Goal: Task Accomplishment & Management: Complete application form

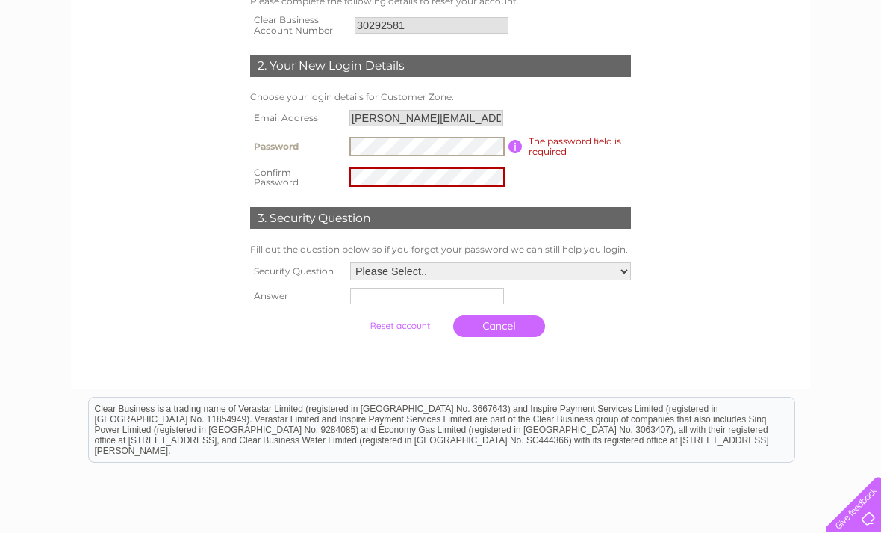
scroll to position [270, 0]
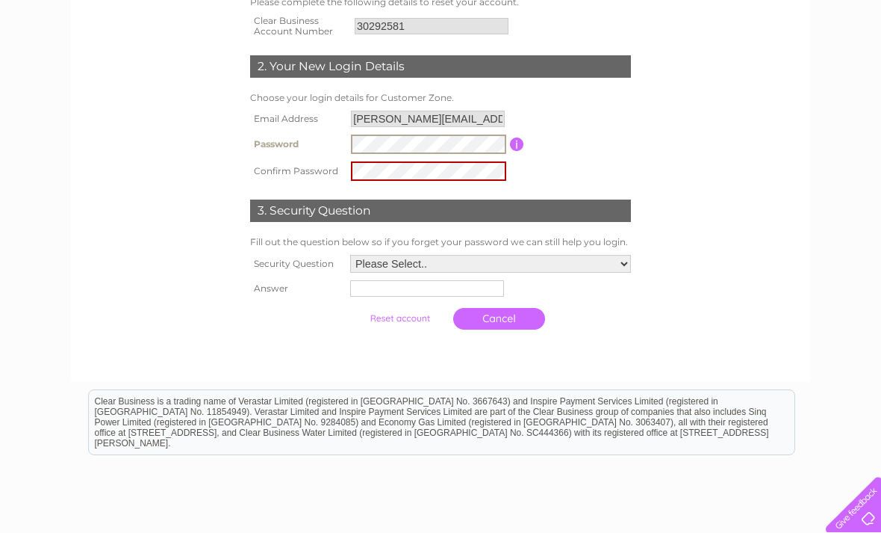
click at [383, 185] on td at bounding box center [428, 171] width 163 height 27
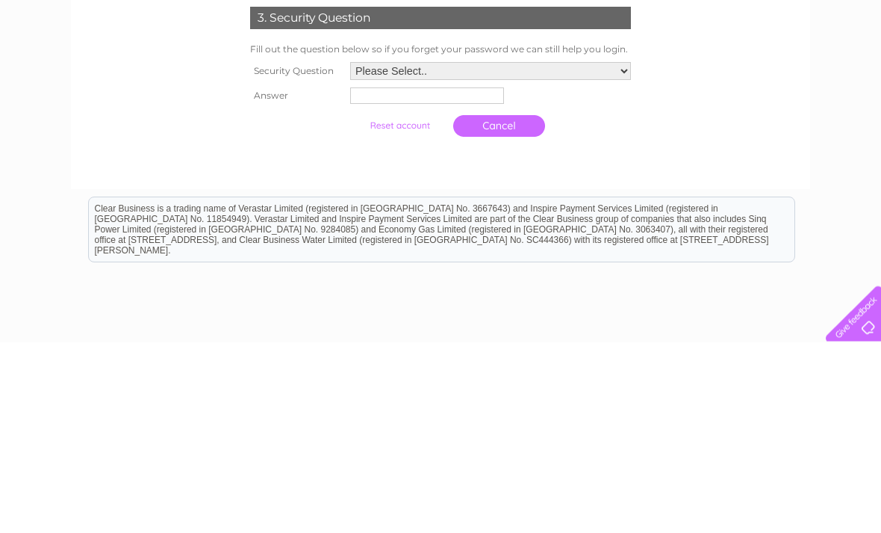
click at [620, 250] on td "Please Select.. In what town or city was your first job? In what town or city d…" at bounding box center [491, 262] width 288 height 25
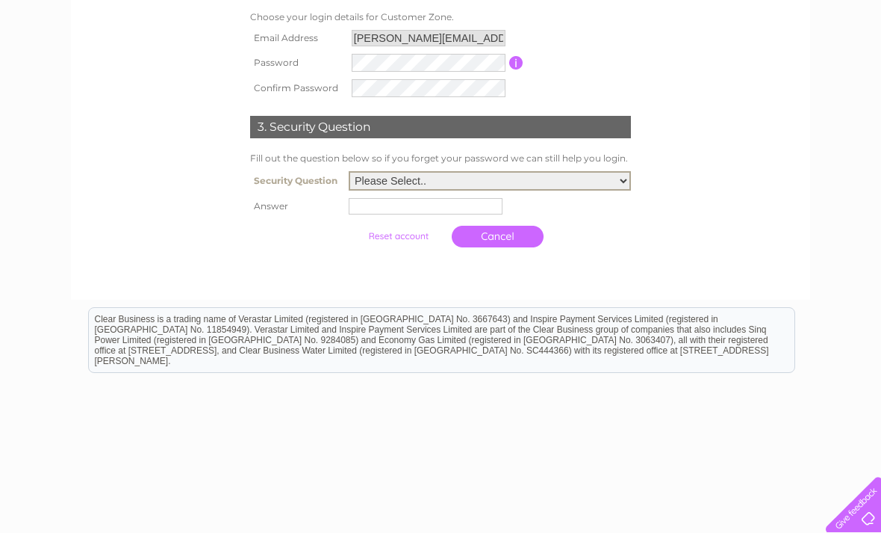
click at [625, 190] on select "Please Select.. In what town or city was your first job? In what town or city d…" at bounding box center [490, 180] width 282 height 19
click at [383, 241] on input "submit" at bounding box center [399, 236] width 92 height 21
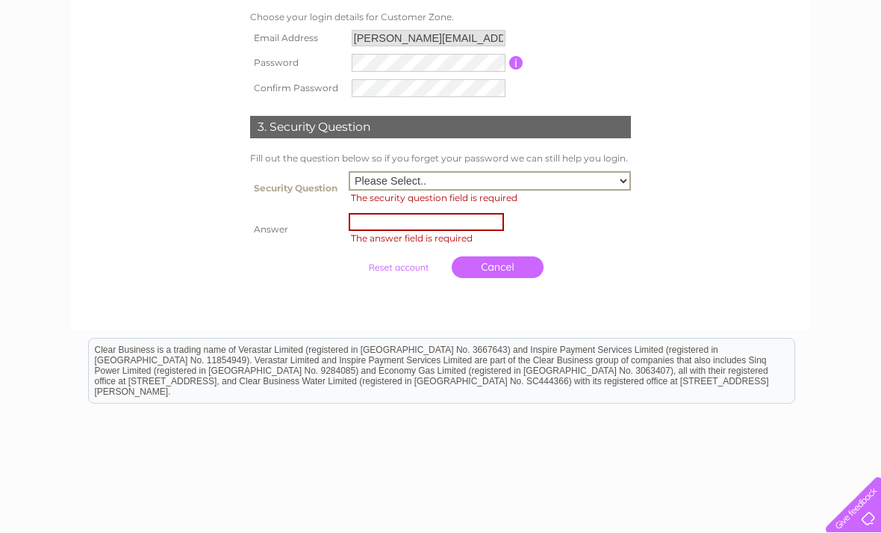
click at [637, 261] on div "1. Reset your Customer Zone Account Please complete the following details to re…" at bounding box center [441, 74] width 450 height 421
click at [371, 231] on input "text" at bounding box center [426, 222] width 155 height 18
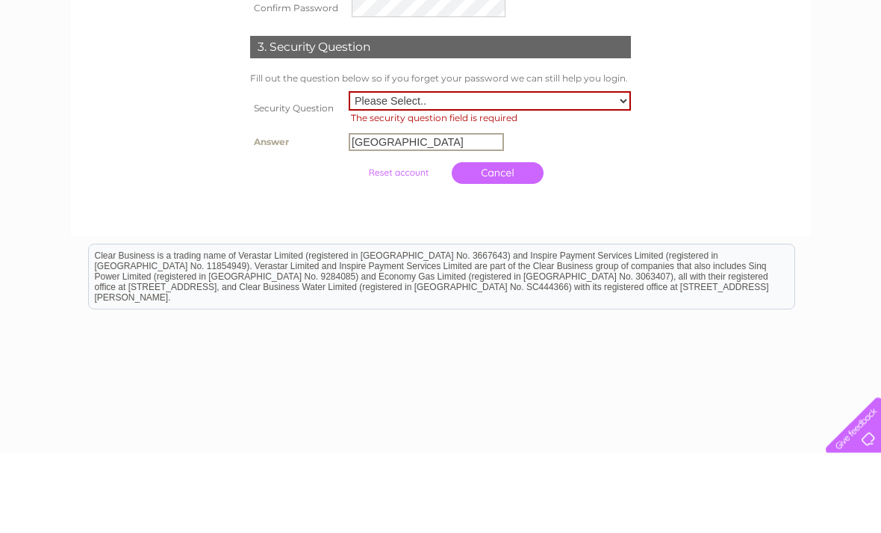
type input "London"
click at [613, 171] on select "Please Select.. In what town or city was your first job? In what town or city d…" at bounding box center [490, 180] width 282 height 19
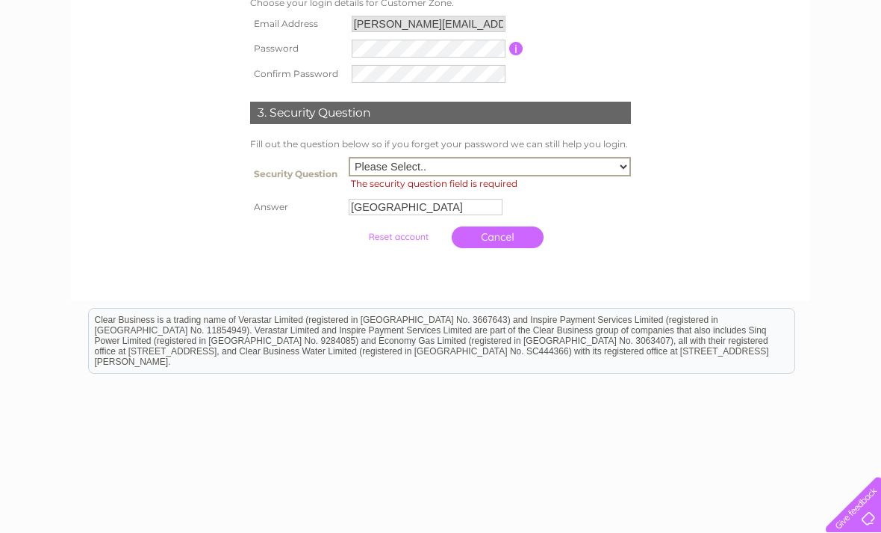
select select "2"
click at [389, 255] on td "Cancel" at bounding box center [490, 237] width 290 height 37
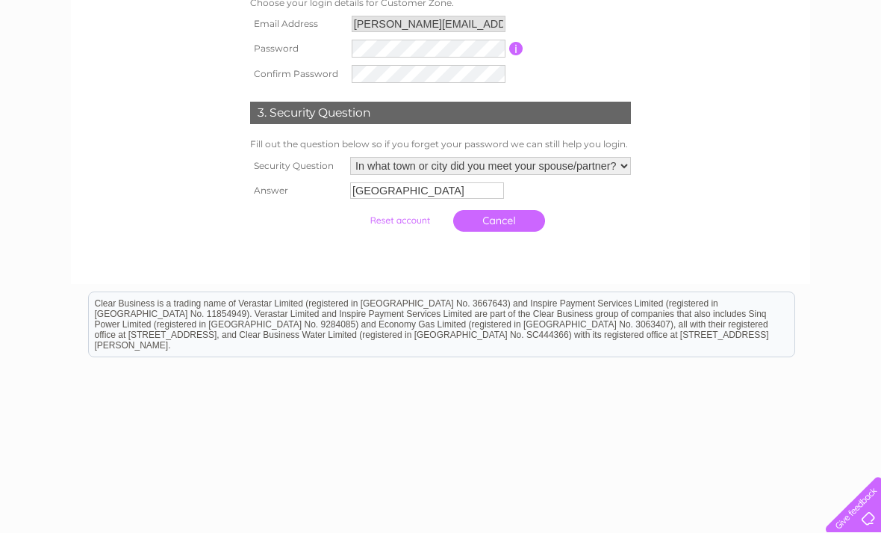
scroll to position [351, 0]
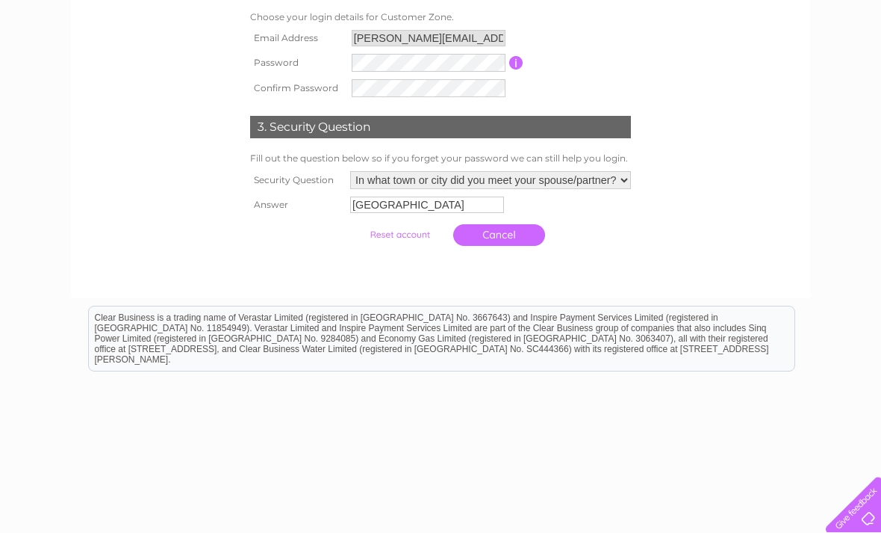
click at [383, 245] on input "submit" at bounding box center [400, 234] width 92 height 21
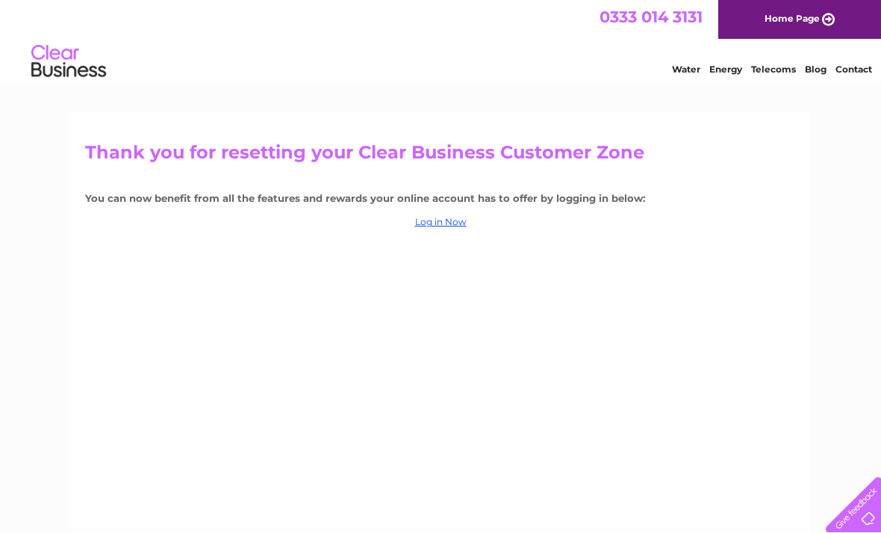
click at [441, 226] on link "Log in Now" at bounding box center [441, 221] width 52 height 11
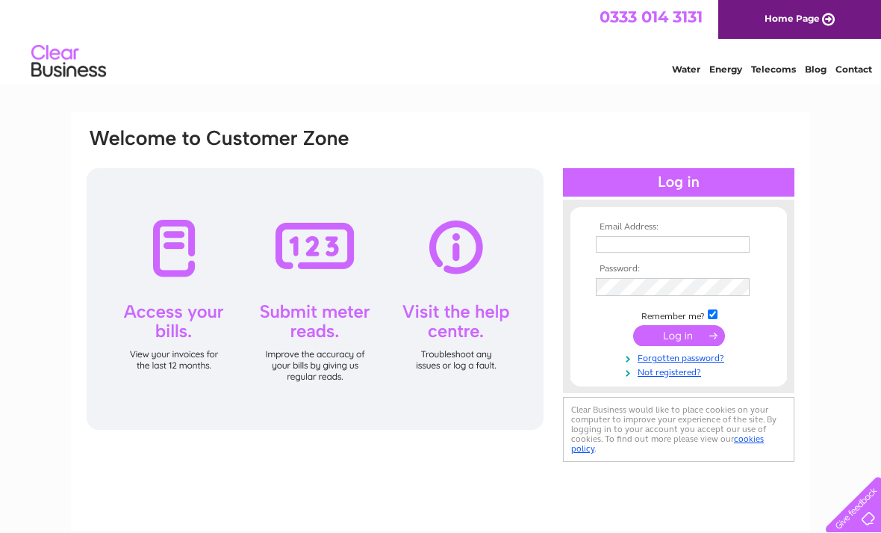
click at [637, 250] on input "text" at bounding box center [673, 244] width 154 height 16
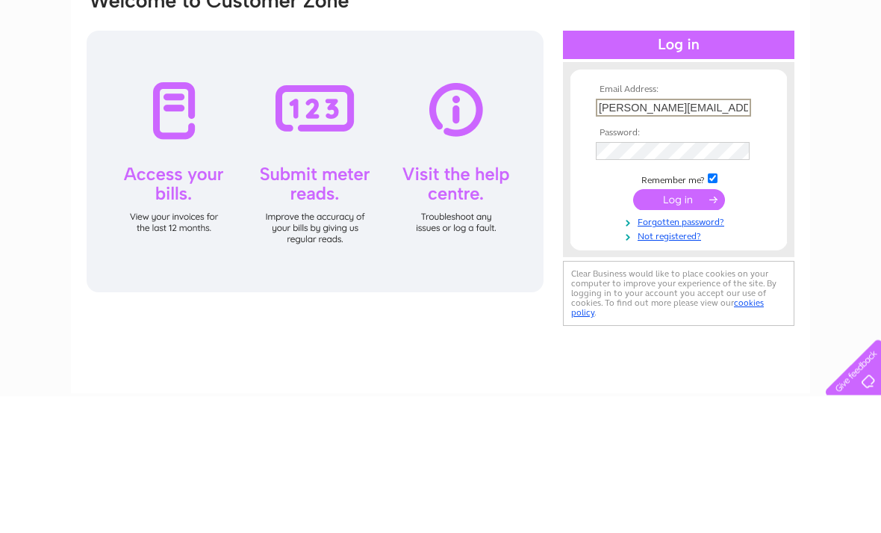
type input "Sonny.chan@hotmail.co.uk"
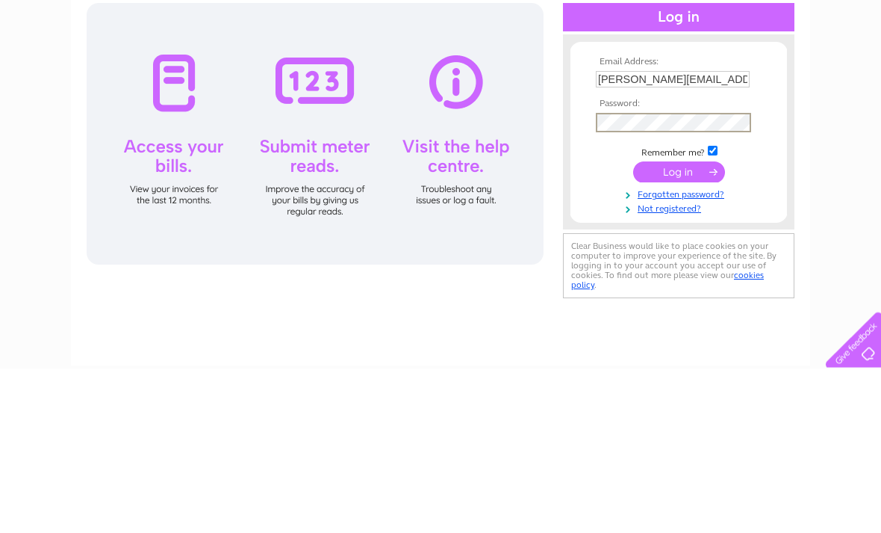
click at [694, 326] on input "submit" at bounding box center [679, 336] width 92 height 21
